Goal: Task Accomplishment & Management: Manage account settings

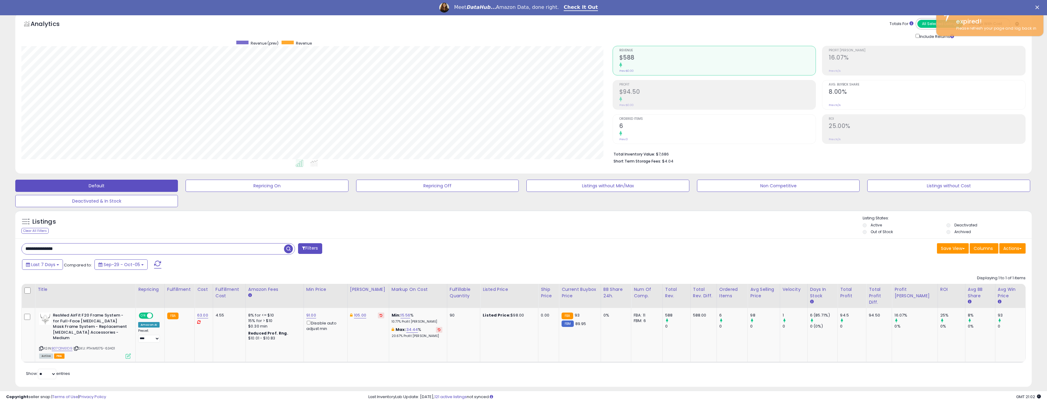
scroll to position [125, 591]
